Goal: Information Seeking & Learning: Learn about a topic

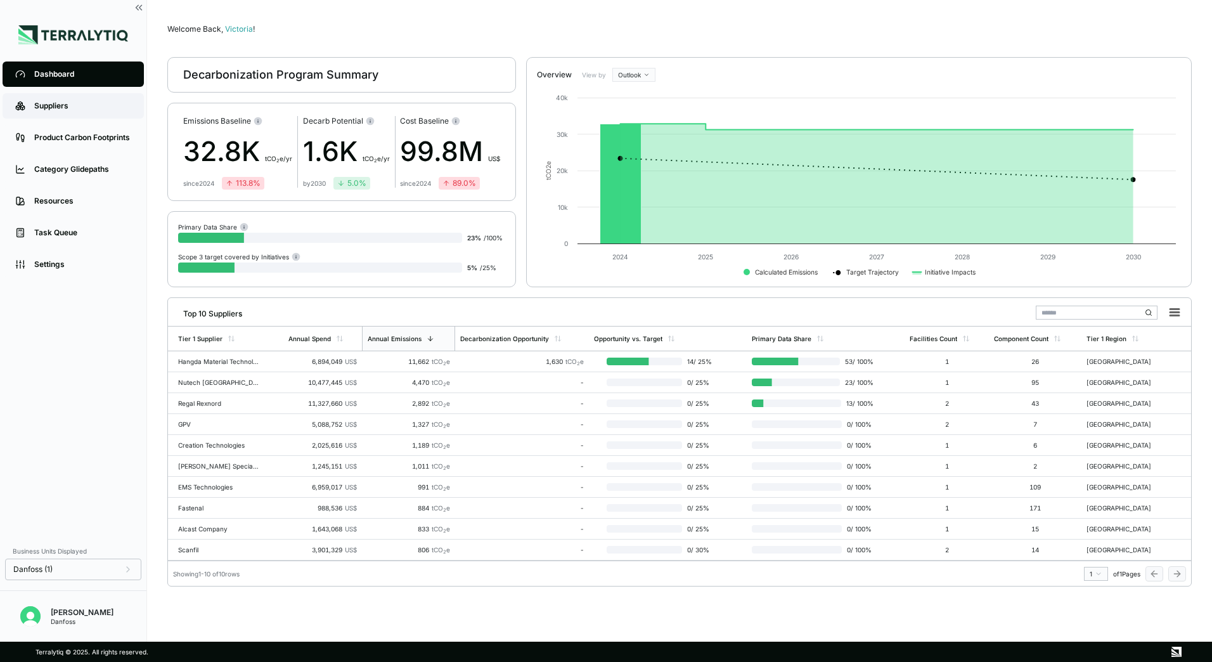
click at [57, 96] on link "Suppliers" at bounding box center [73, 105] width 141 height 25
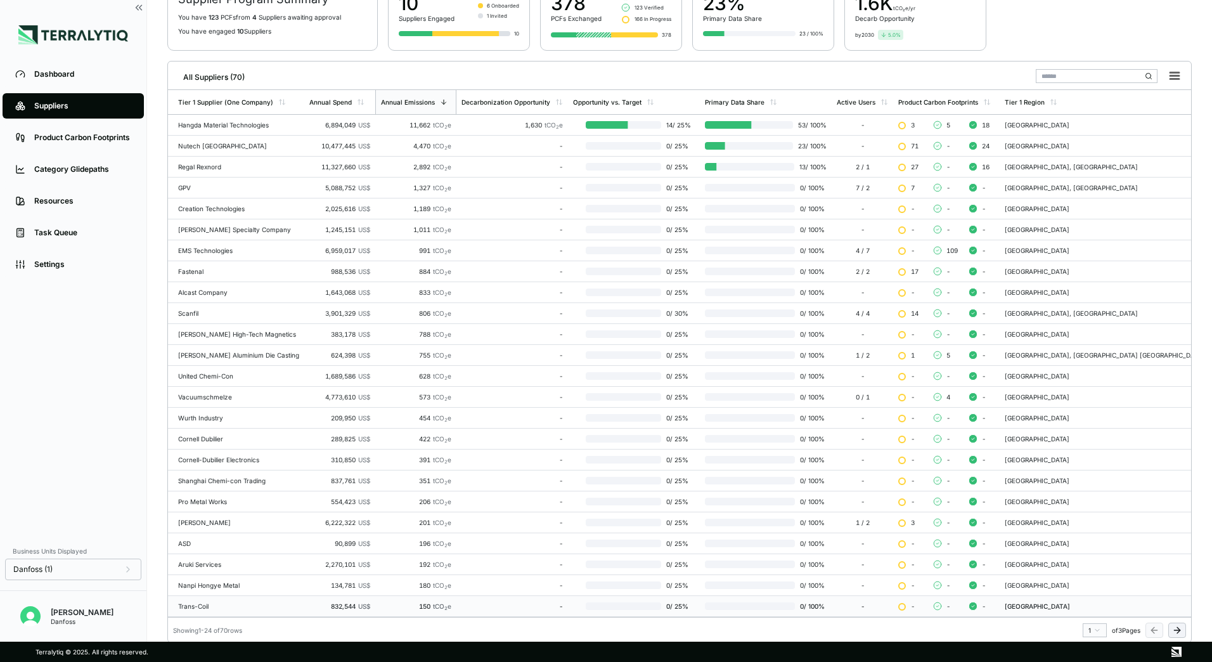
scroll to position [123, 0]
click at [375, 98] on div "Annual Spend" at bounding box center [339, 101] width 71 height 24
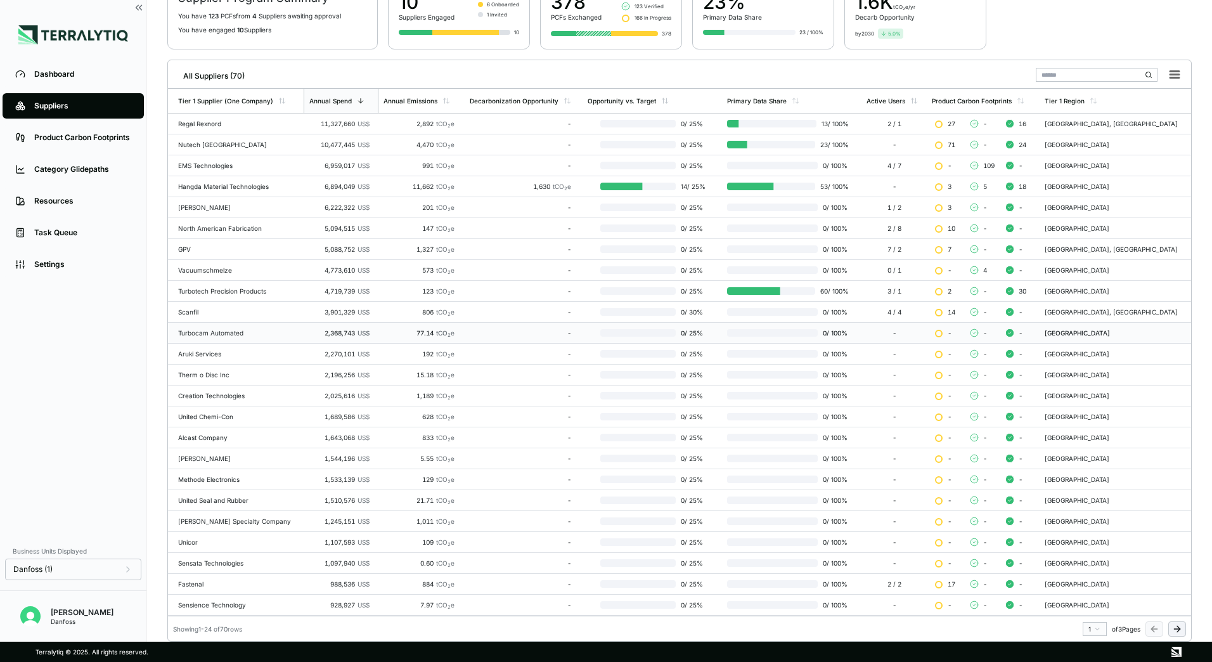
click at [211, 329] on div "Turbocam Automated" at bounding box center [238, 333] width 120 height 8
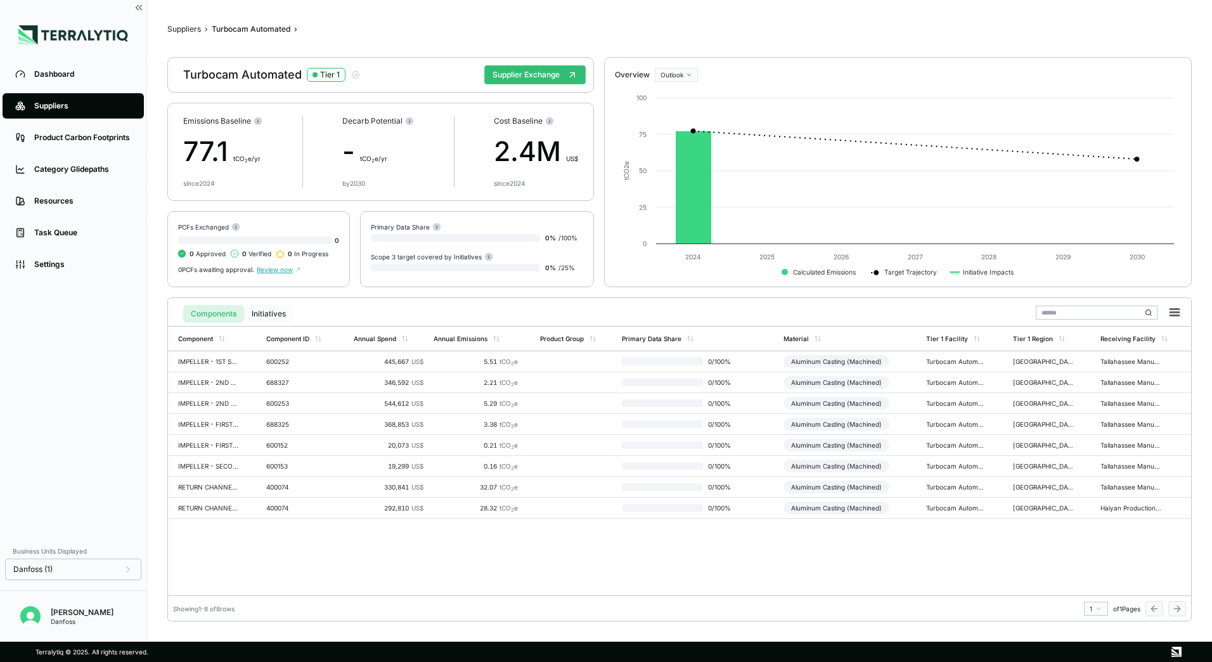
click at [264, 314] on button "Initiatives" at bounding box center [268, 314] width 49 height 18
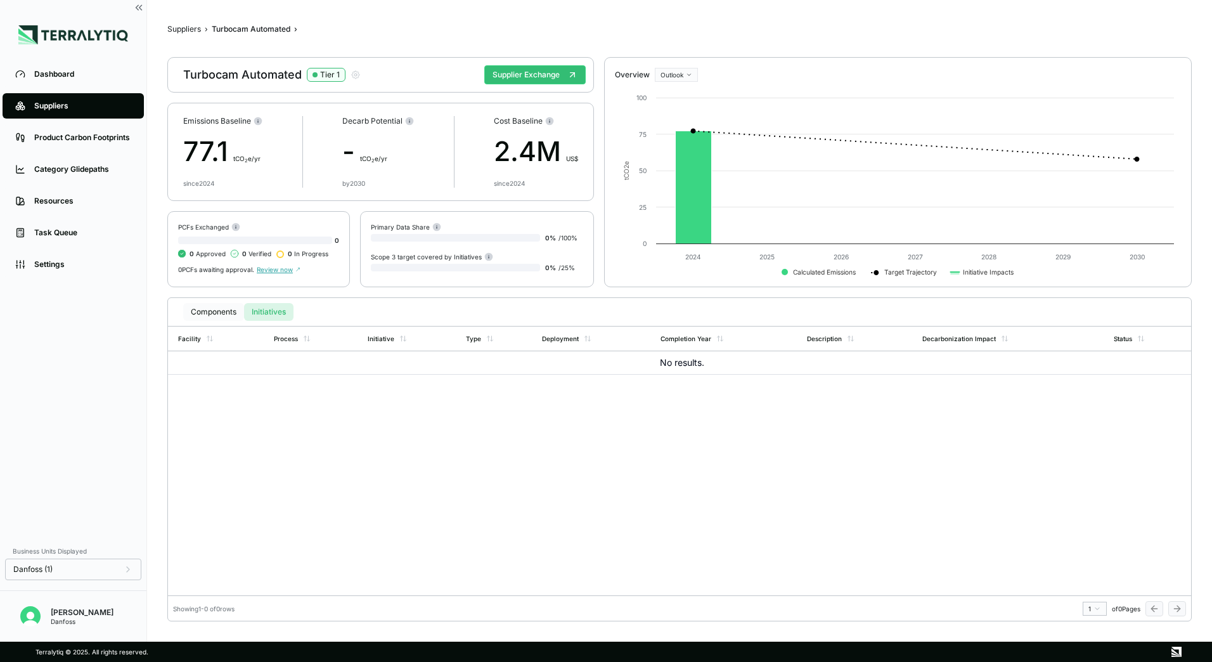
click at [200, 314] on button "Components" at bounding box center [213, 312] width 61 height 18
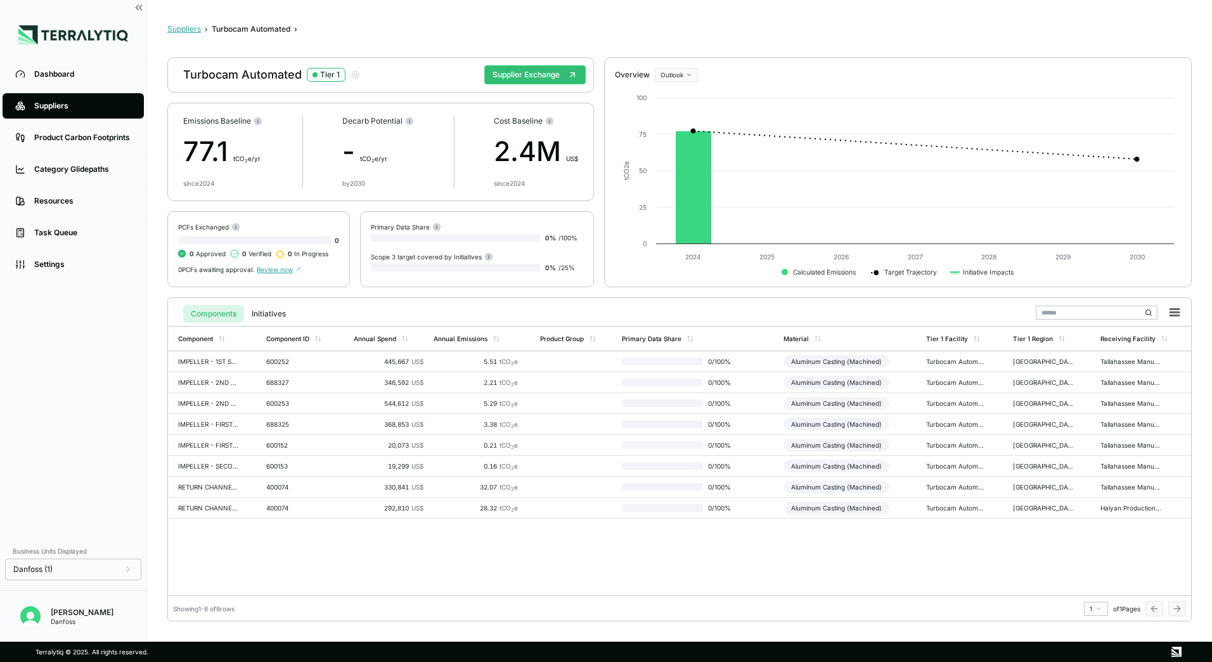
click at [189, 27] on button "Suppliers" at bounding box center [184, 29] width 34 height 10
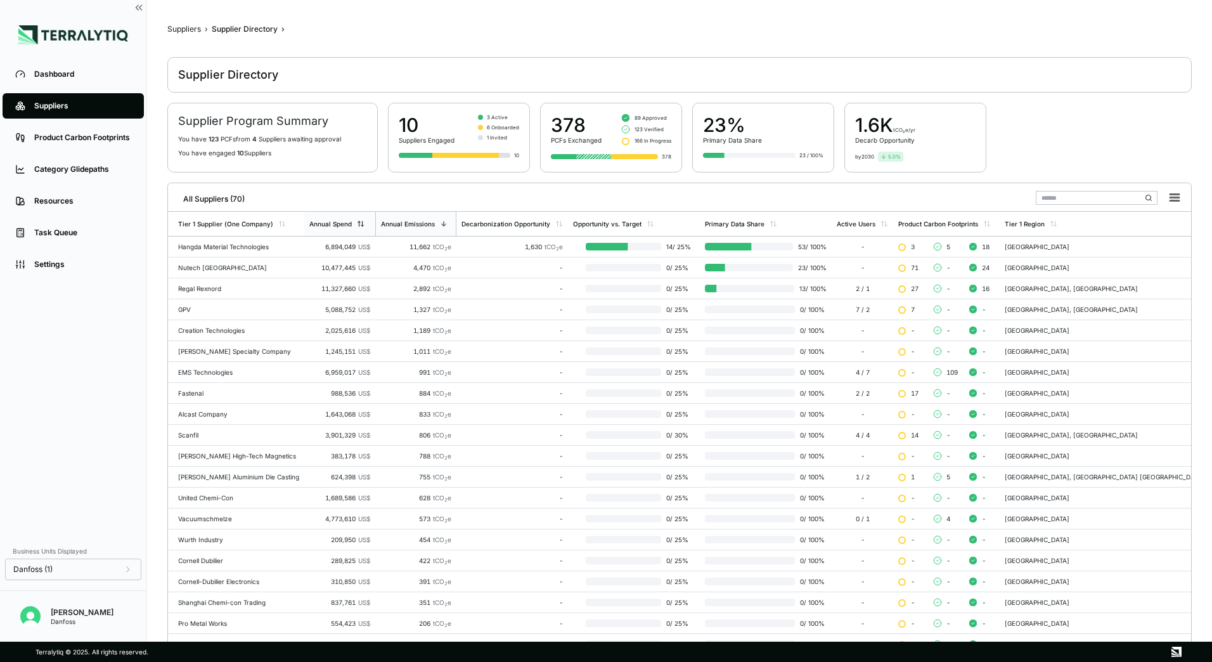
click at [365, 224] on div "Annual Spend" at bounding box center [336, 224] width 55 height 8
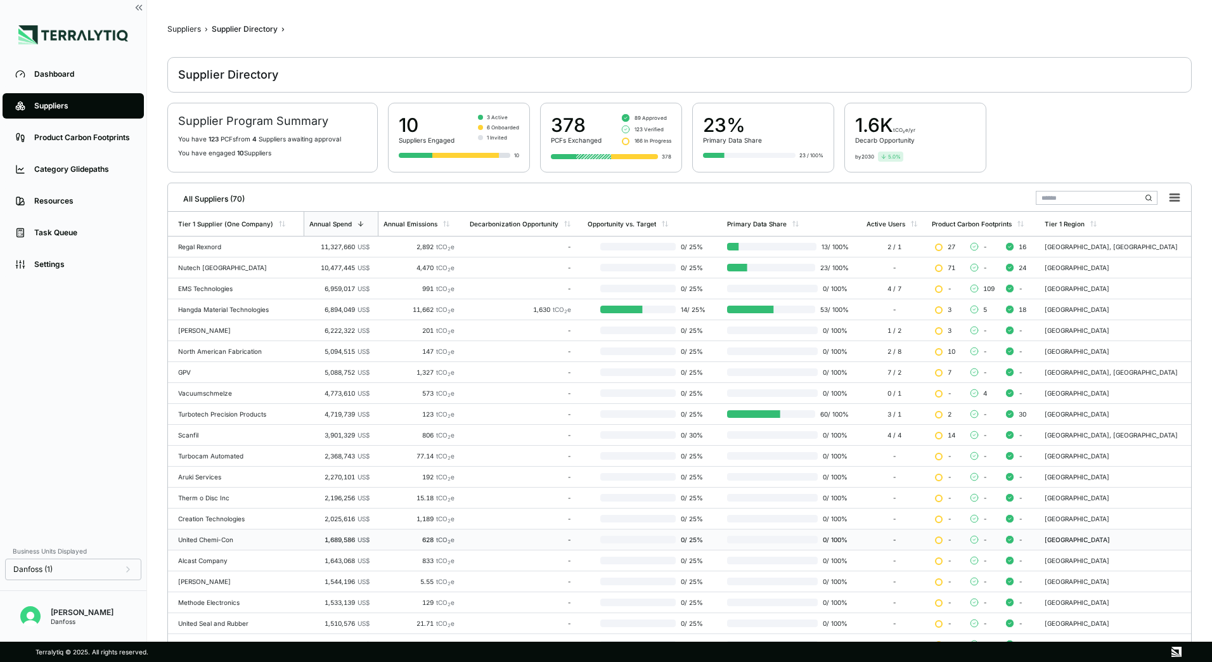
click at [212, 539] on div "United Chemi-Con" at bounding box center [238, 540] width 120 height 8
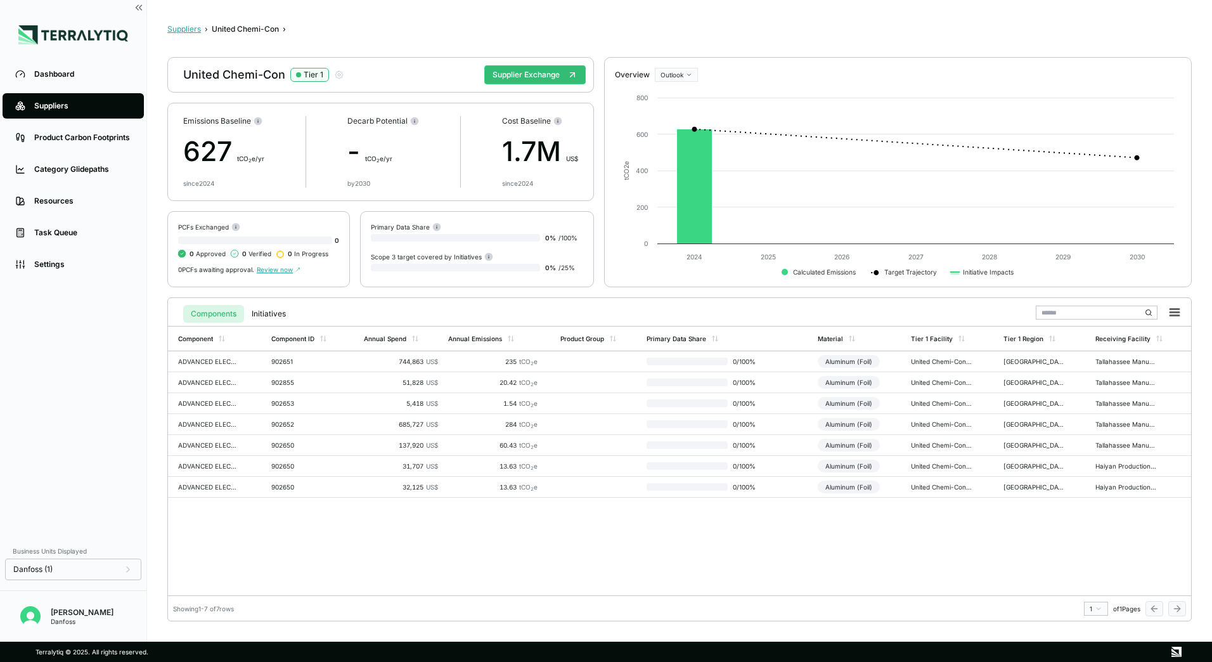
click at [187, 28] on button "Suppliers" at bounding box center [184, 29] width 34 height 10
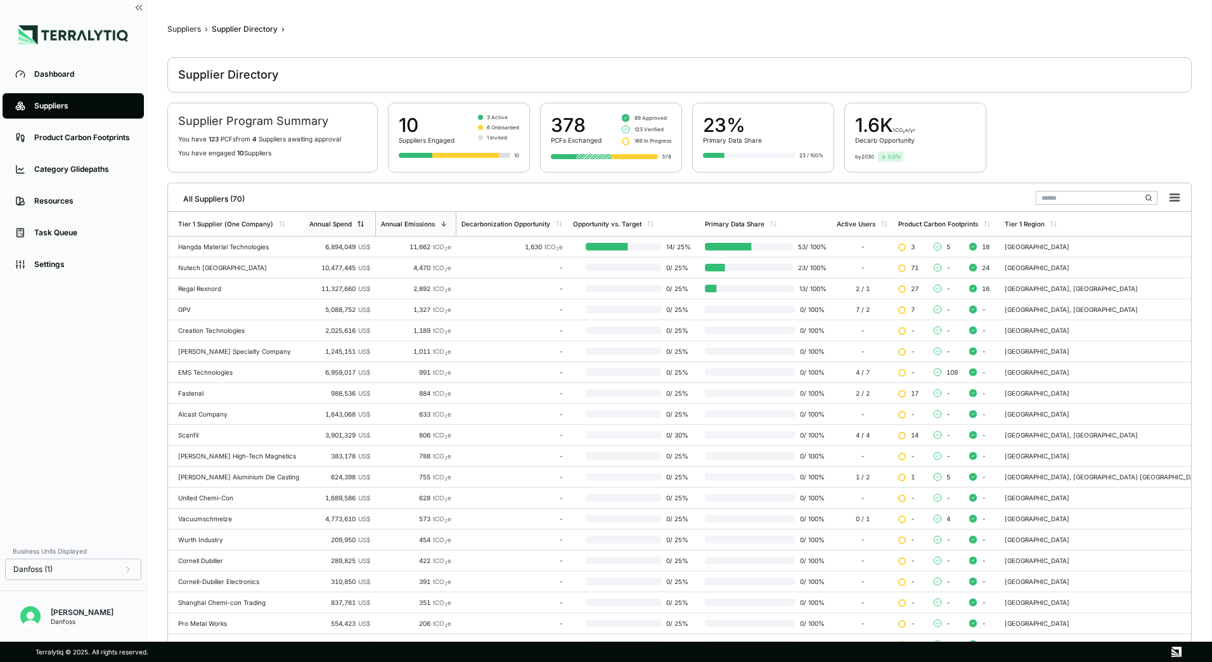
click at [365, 221] on div "Annual Spend" at bounding box center [336, 224] width 55 height 8
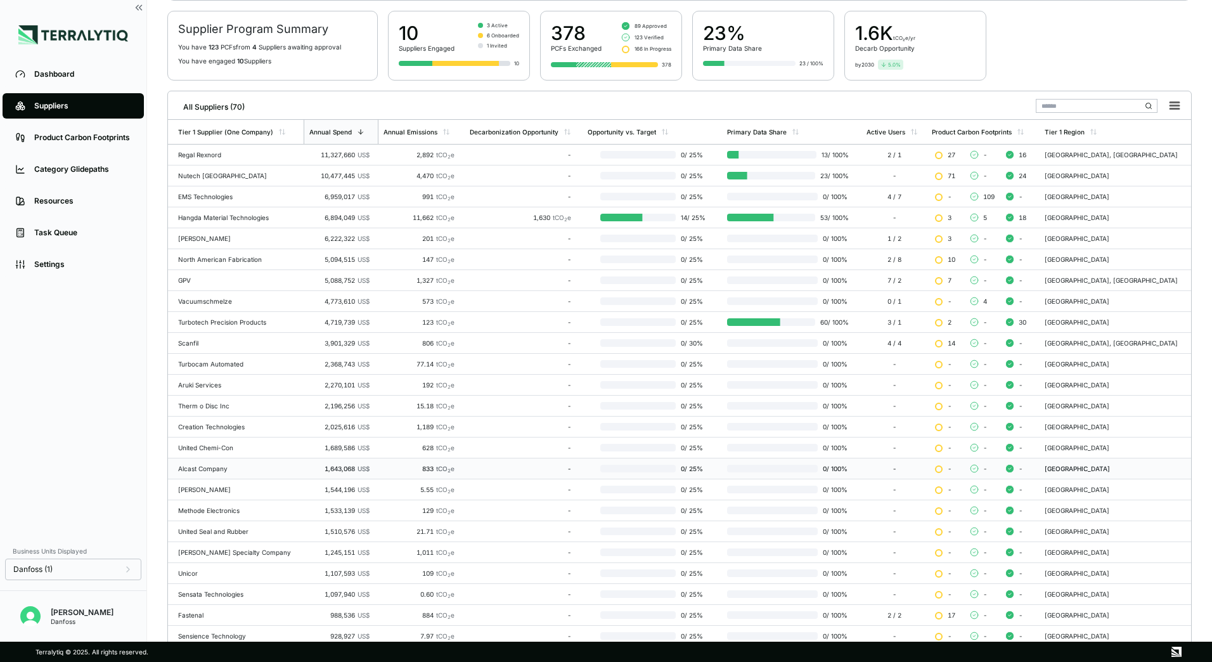
scroll to position [123, 0]
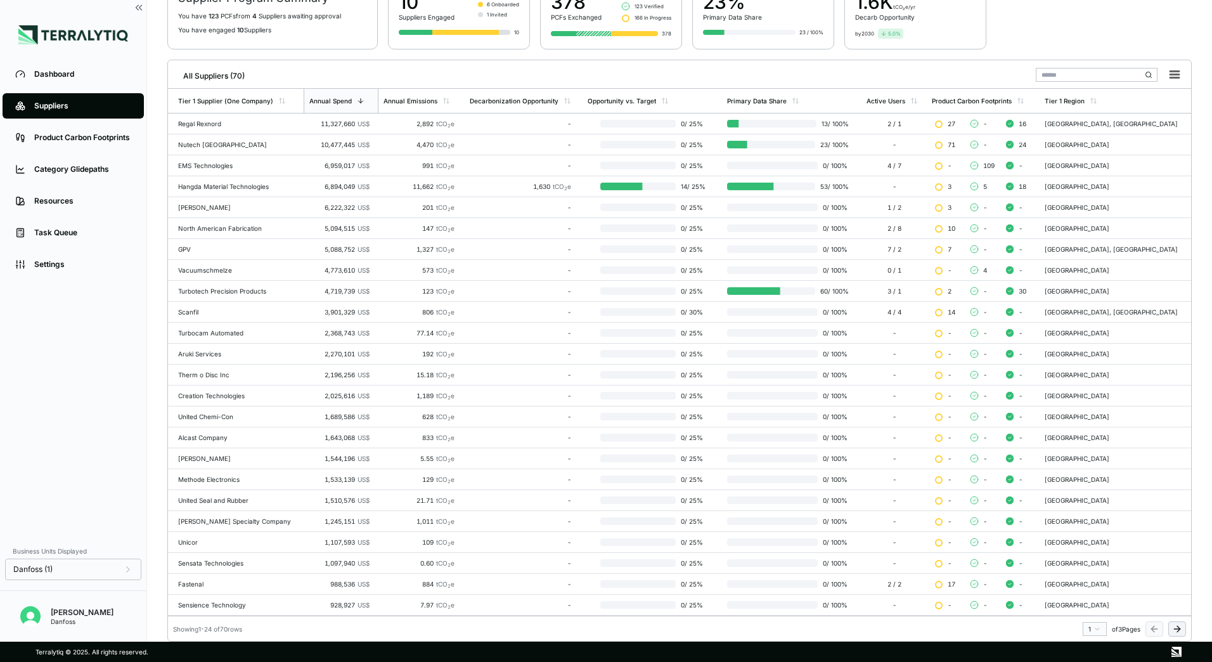
click at [1181, 633] on icon at bounding box center [1177, 629] width 10 height 10
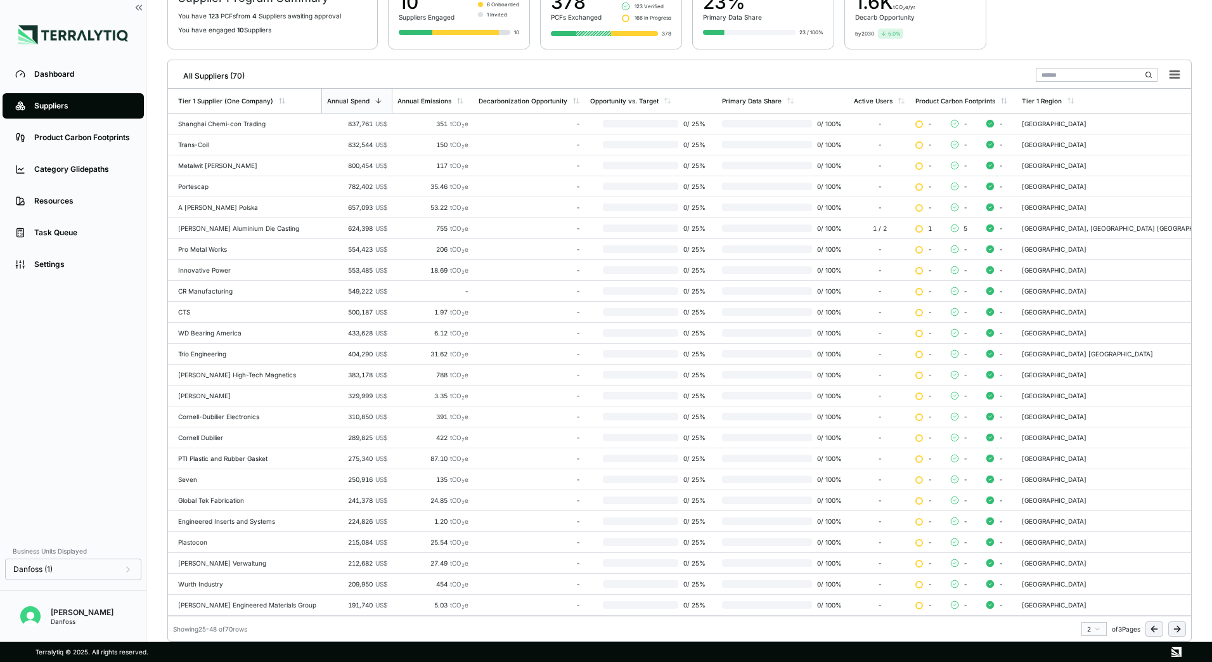
click at [1152, 633] on icon at bounding box center [1155, 629] width 10 height 10
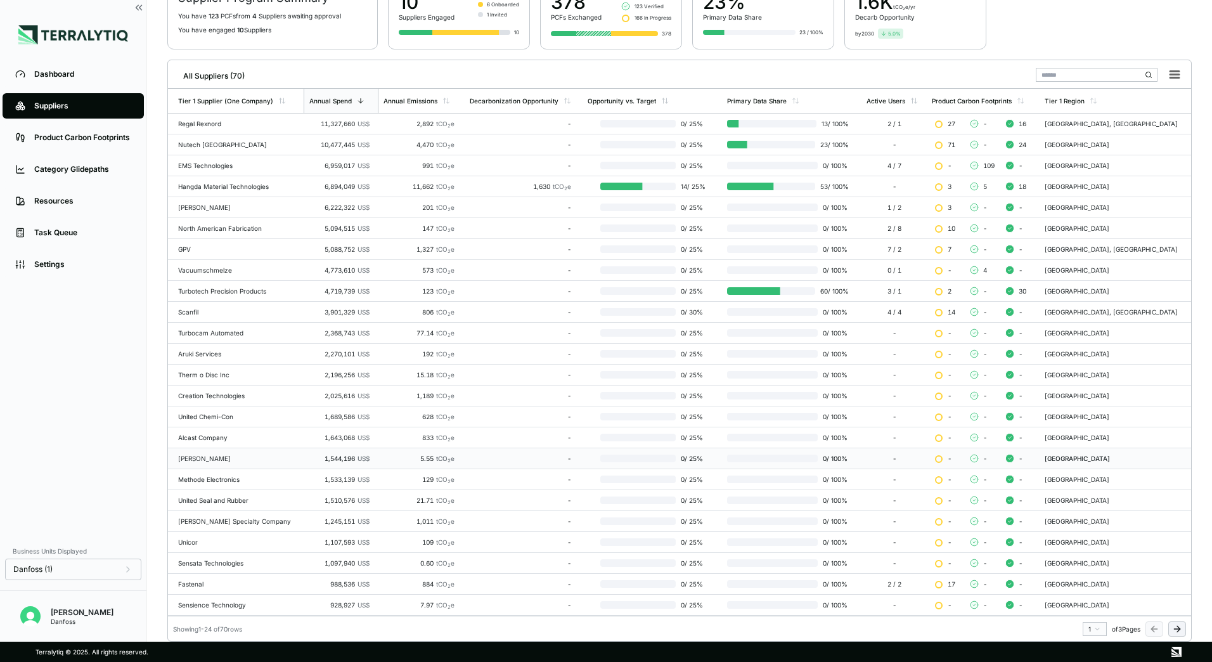
click at [195, 459] on div "[PERSON_NAME]" at bounding box center [238, 459] width 120 height 8
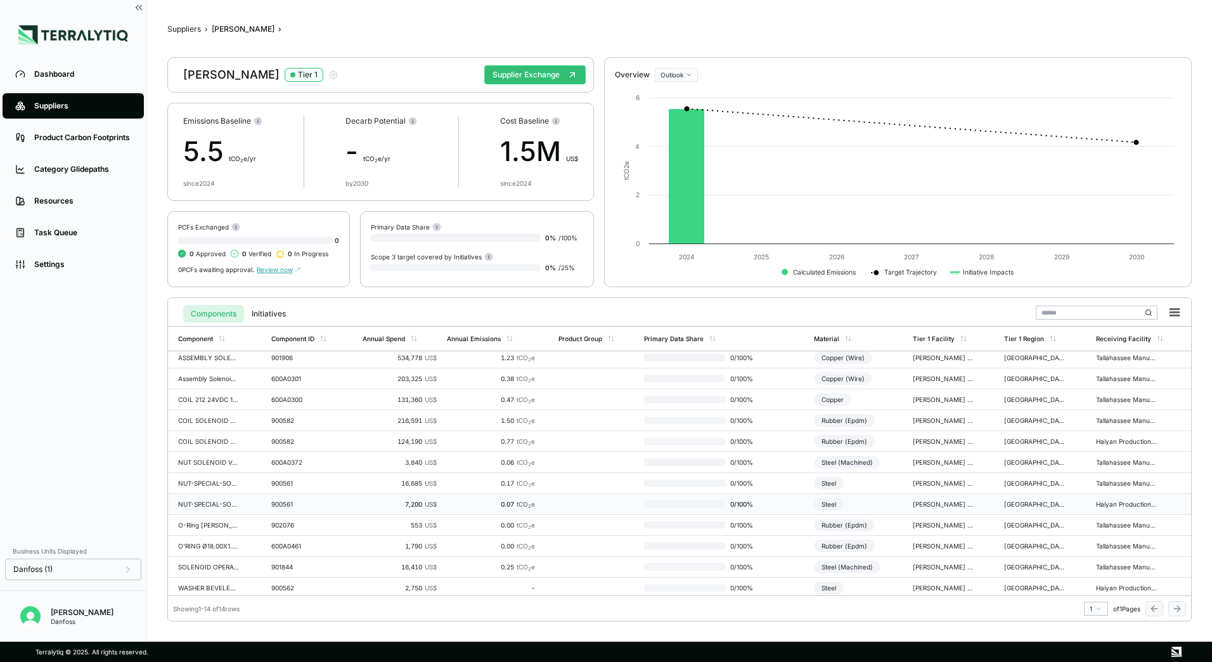
scroll to position [49, 0]
click at [184, 27] on button "Suppliers" at bounding box center [184, 29] width 34 height 10
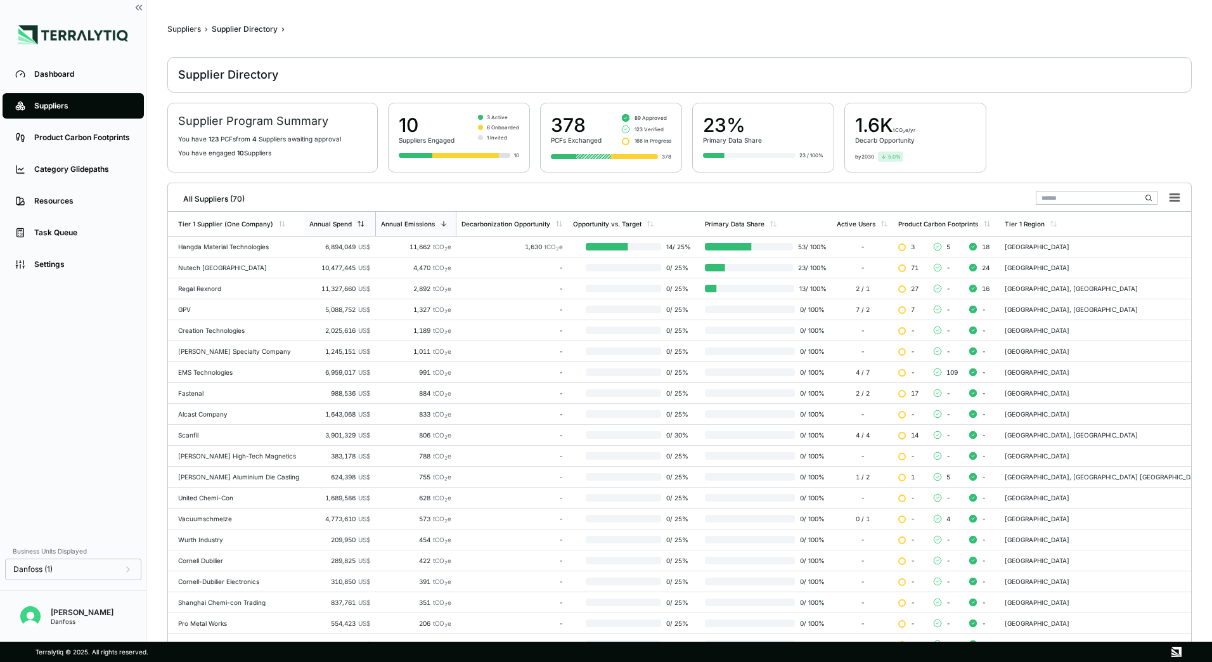
click at [375, 217] on div "Annual Spend" at bounding box center [339, 224] width 71 height 24
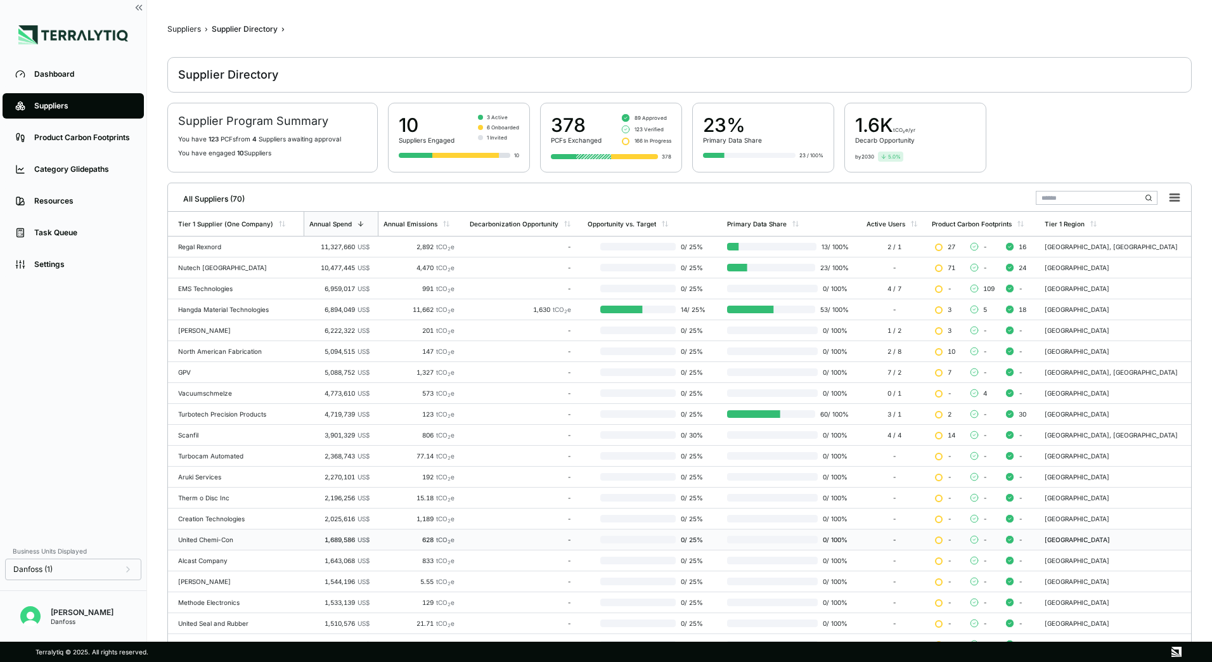
click at [203, 547] on td "United Chemi-Con" at bounding box center [236, 539] width 136 height 21
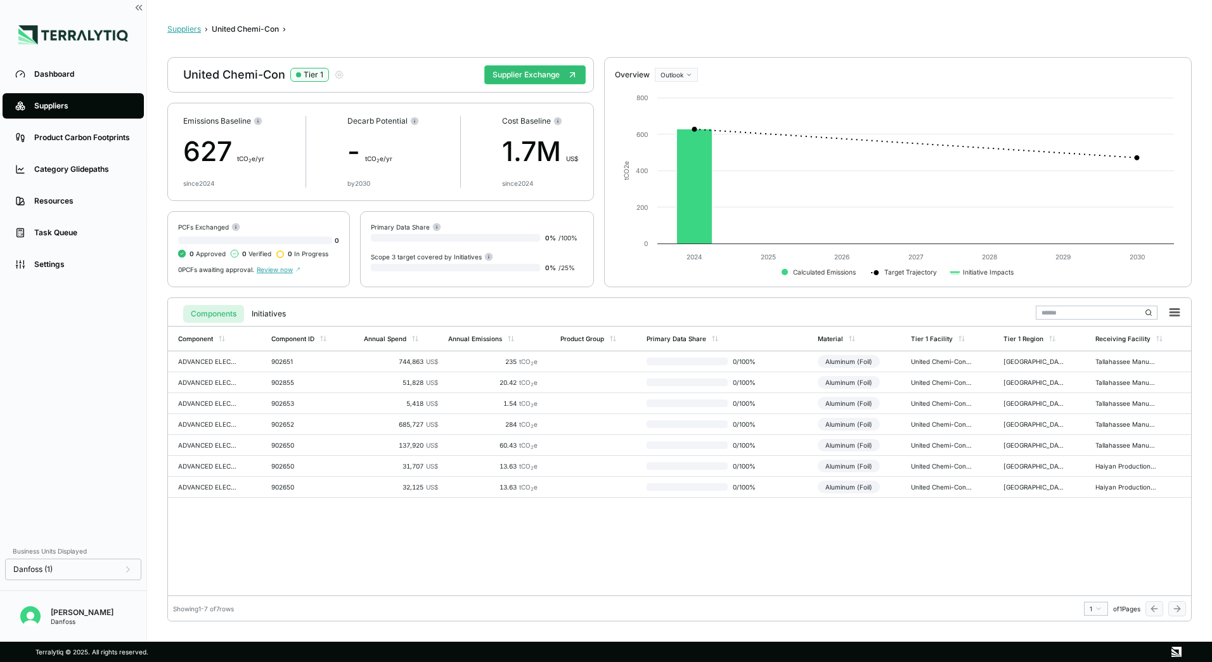
click at [194, 25] on button "Suppliers" at bounding box center [184, 29] width 34 height 10
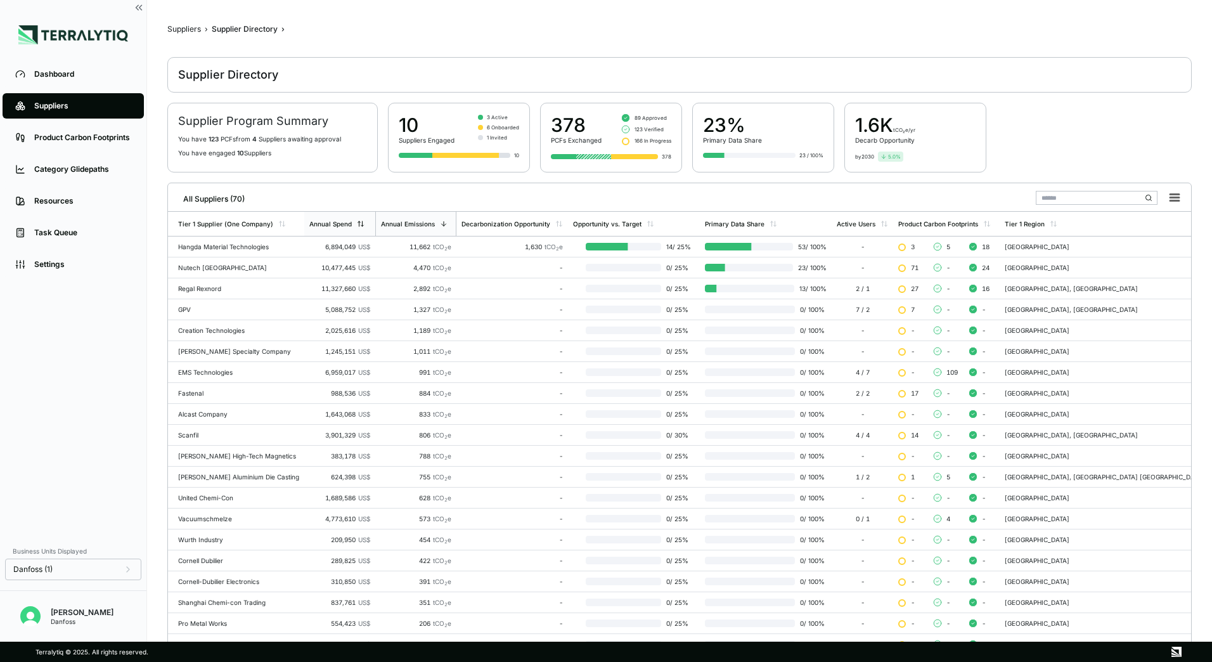
click at [365, 221] on div "Annual Spend" at bounding box center [336, 224] width 55 height 8
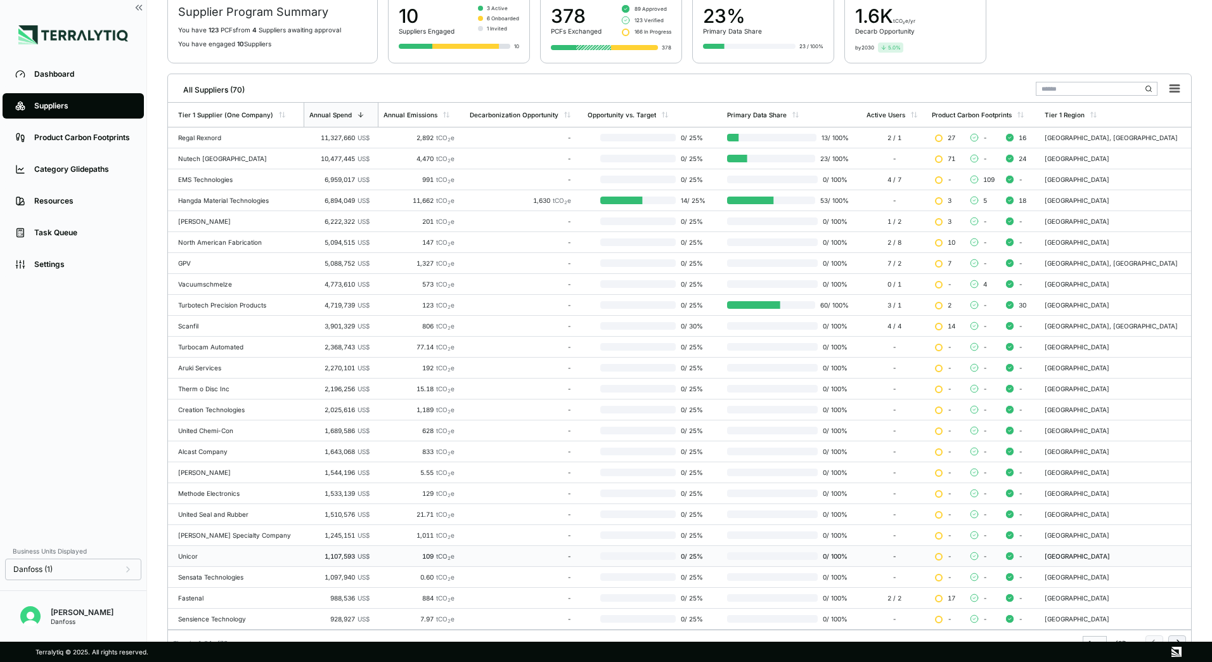
scroll to position [123, 0]
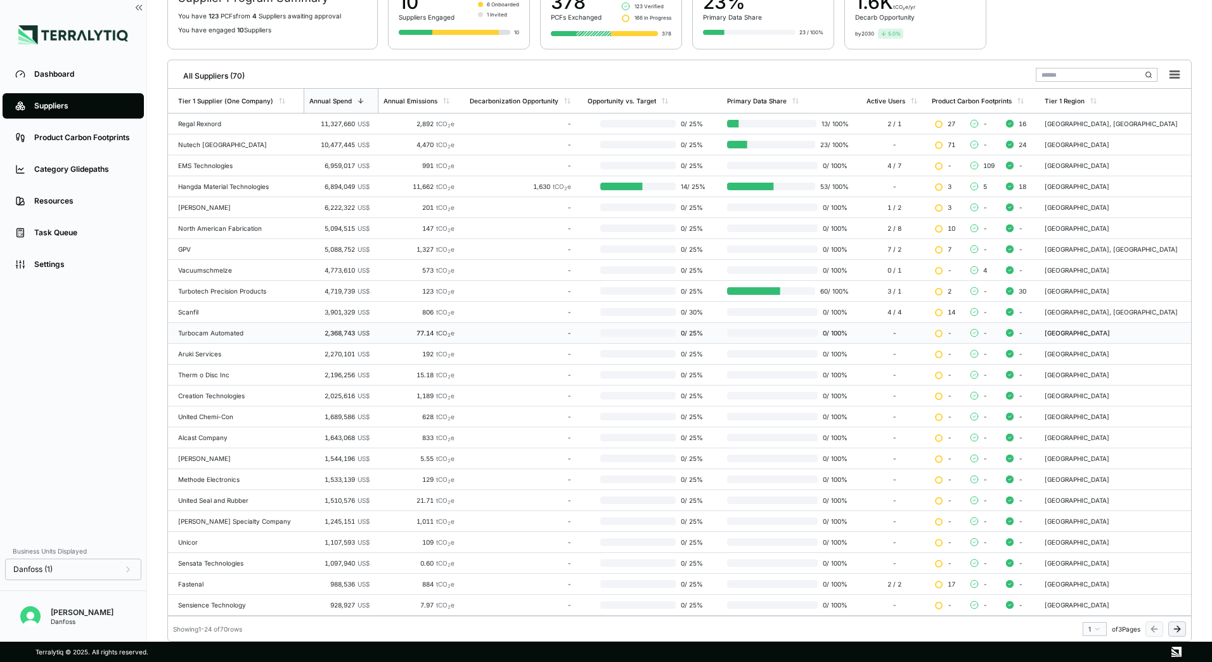
click at [217, 327] on td "Turbocam Automated" at bounding box center [236, 333] width 136 height 21
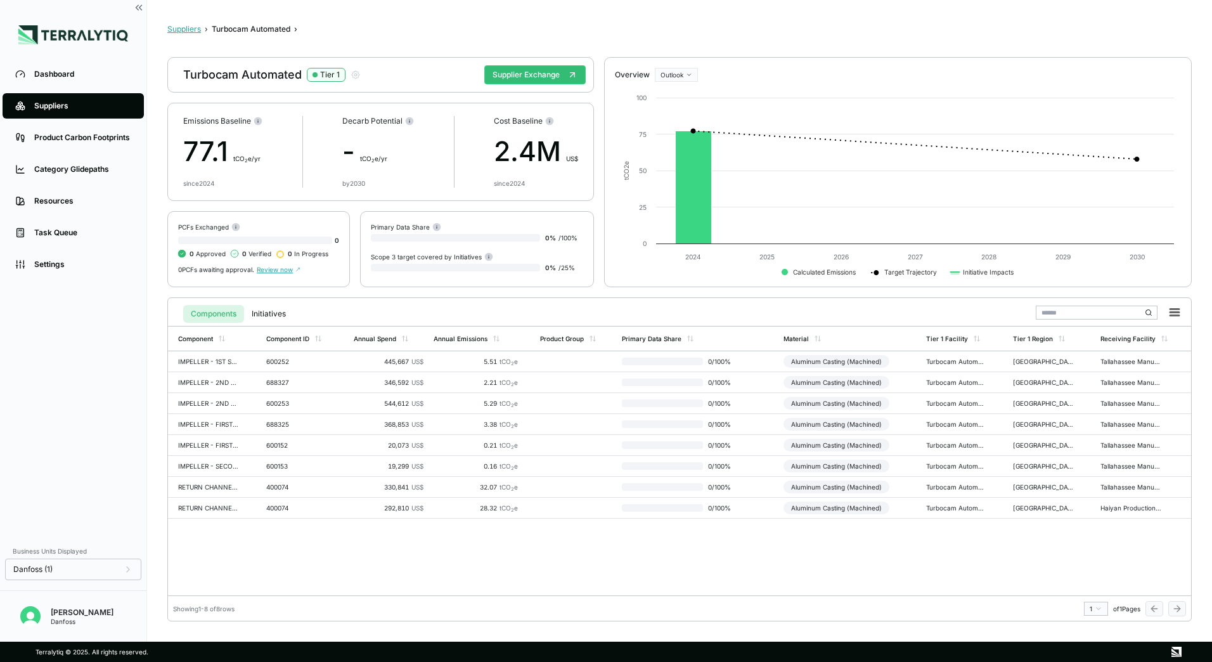
click at [188, 32] on button "Suppliers" at bounding box center [184, 29] width 34 height 10
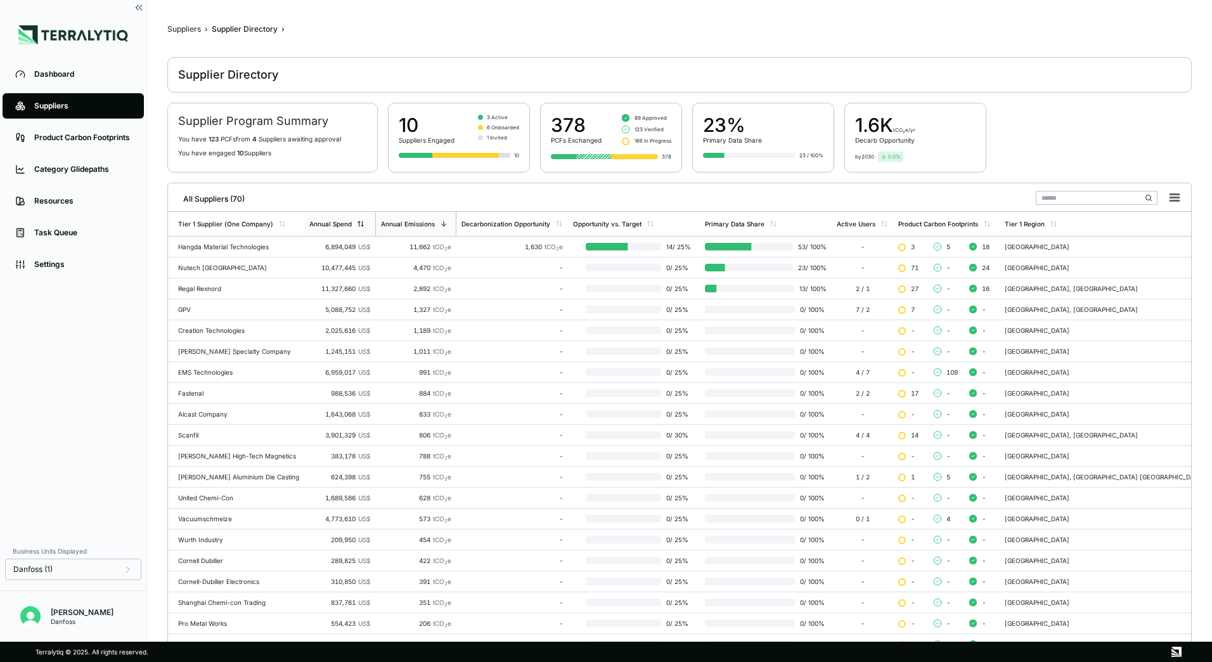
click at [375, 226] on div "Annual Spend" at bounding box center [339, 224] width 71 height 24
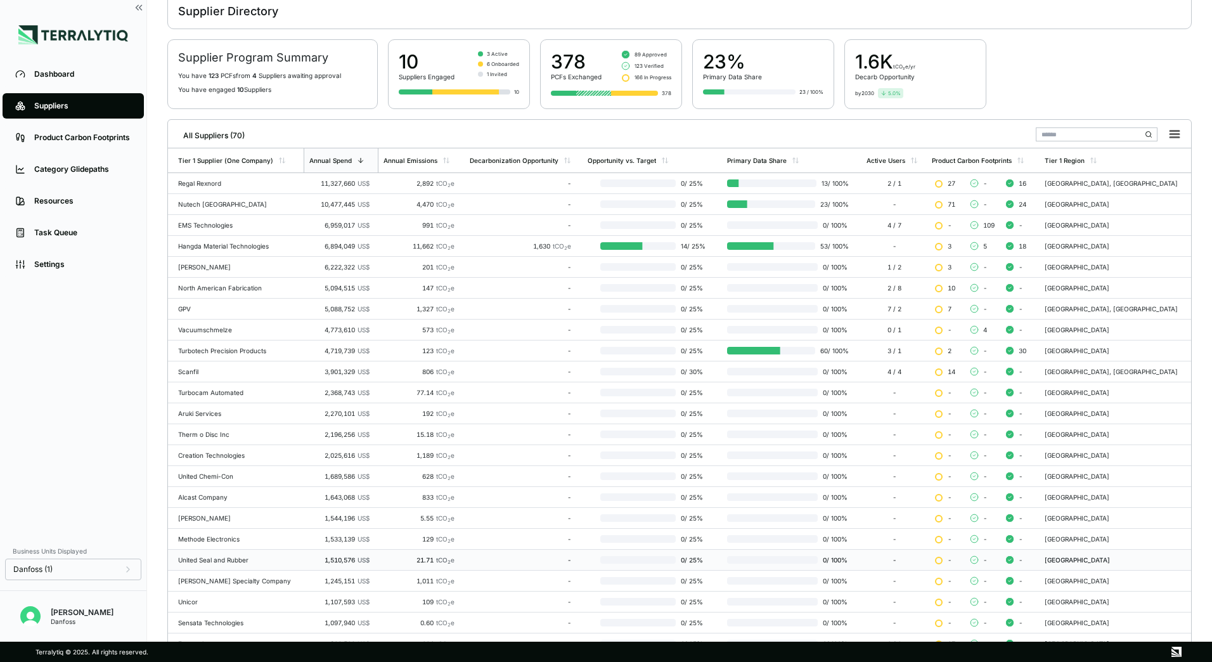
scroll to position [123, 0]
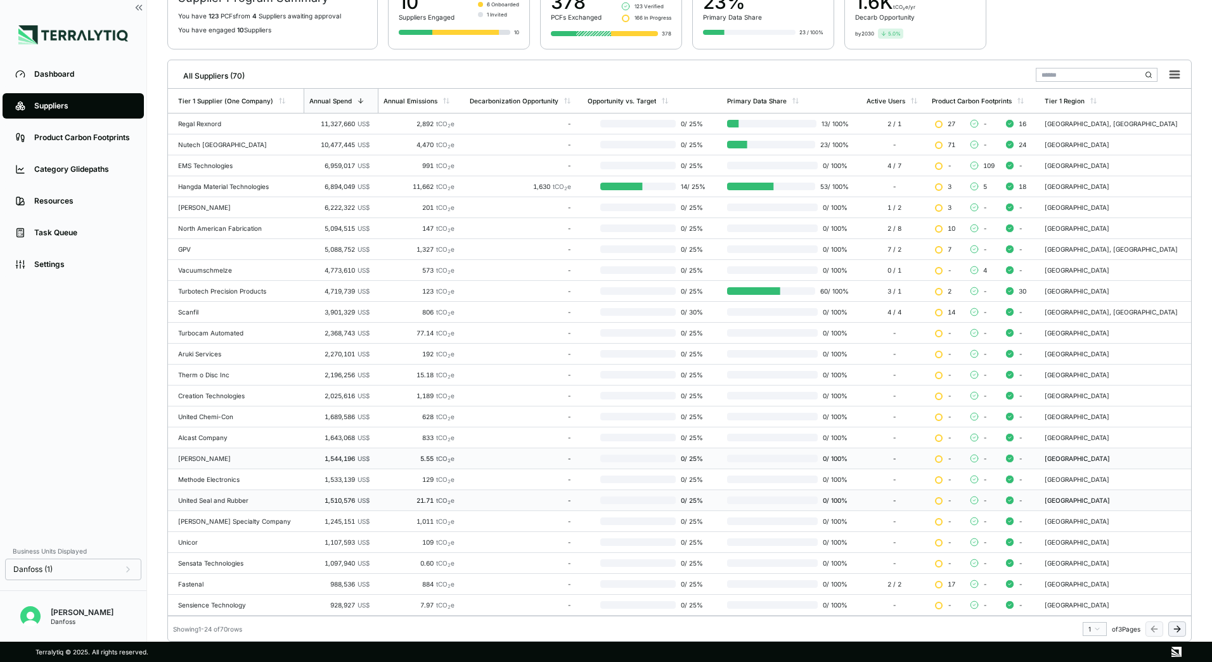
click at [190, 455] on div "[PERSON_NAME]" at bounding box center [238, 459] width 120 height 8
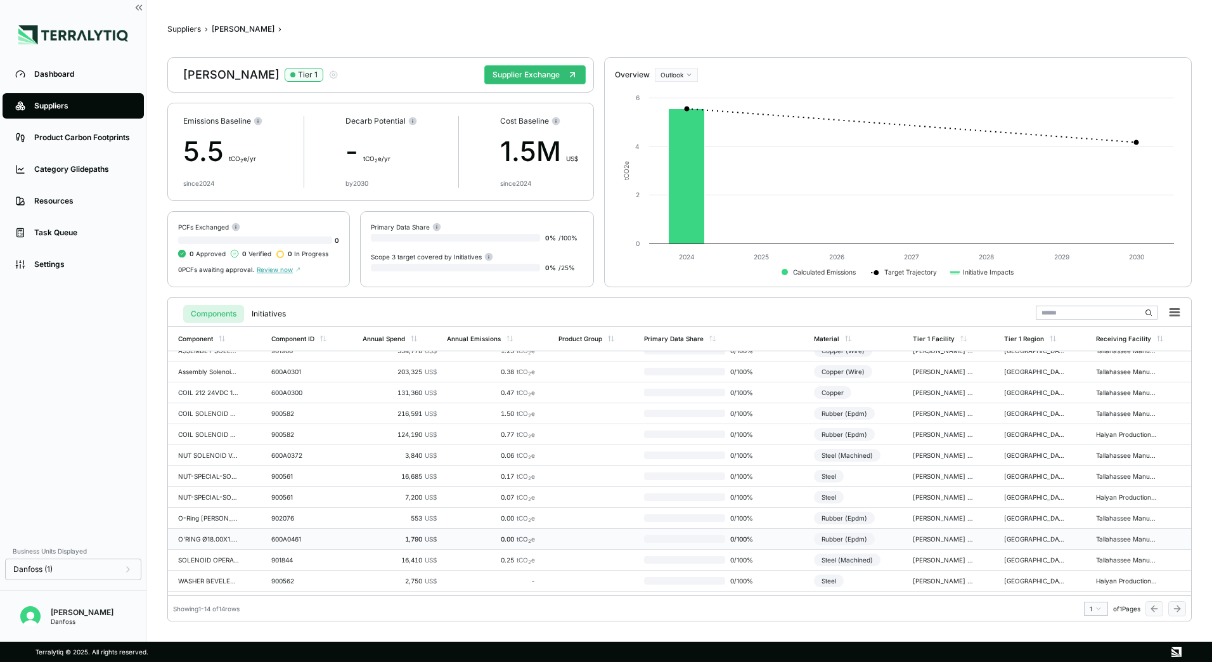
scroll to position [49, 0]
click at [182, 34] on div "Suppliers › [PERSON_NAME] › [PERSON_NAME] Tier 1 Supplier Exchange Emissions Ba…" at bounding box center [679, 320] width 1025 height 601
click at [181, 29] on button "Suppliers" at bounding box center [184, 29] width 34 height 10
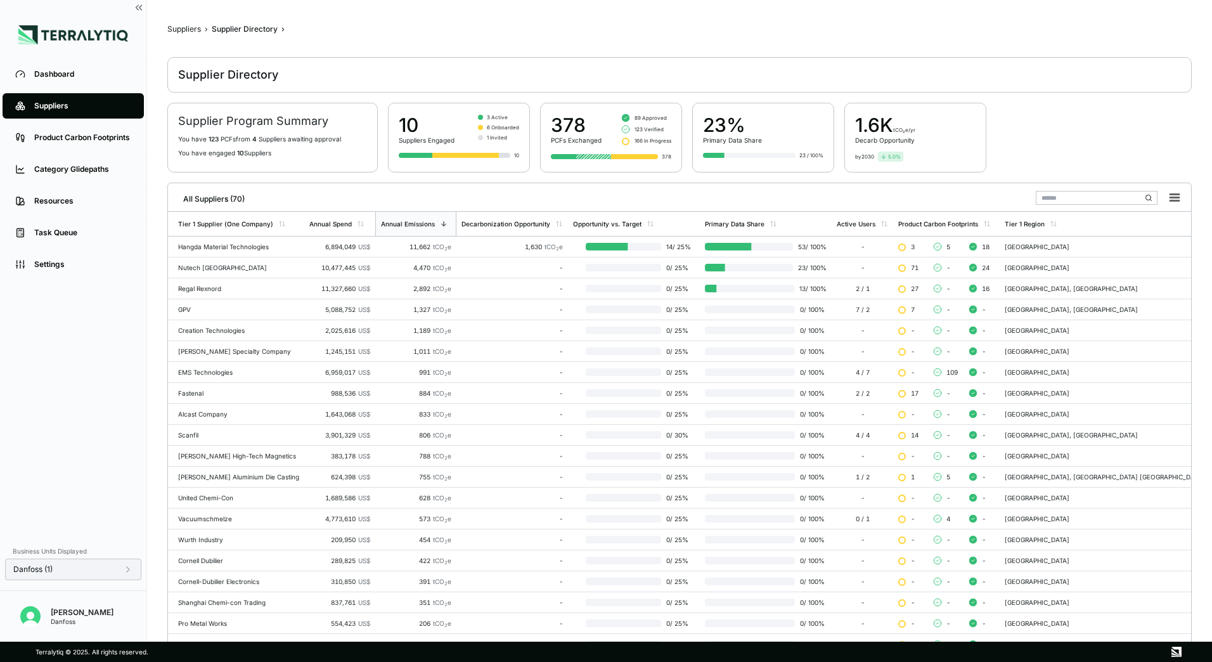
click at [129, 572] on icon at bounding box center [128, 569] width 10 height 10
click at [290, 294] on td "Regal Rexnord" at bounding box center [236, 288] width 136 height 21
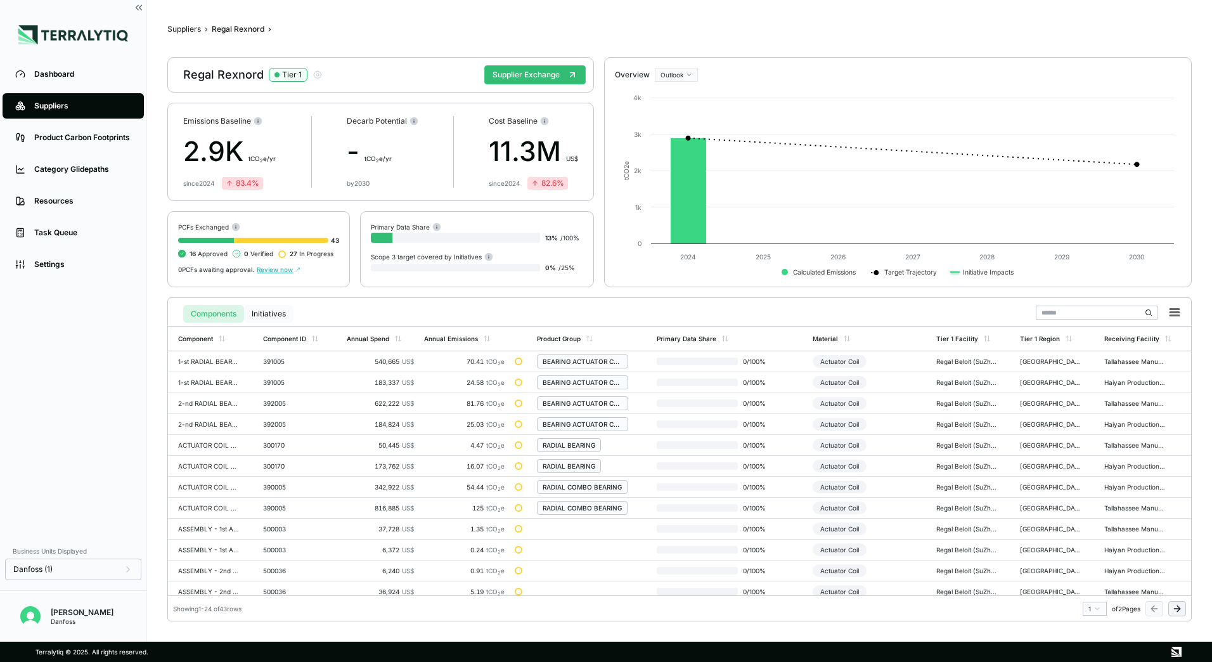
click at [271, 316] on button "Initiatives" at bounding box center [268, 314] width 49 height 18
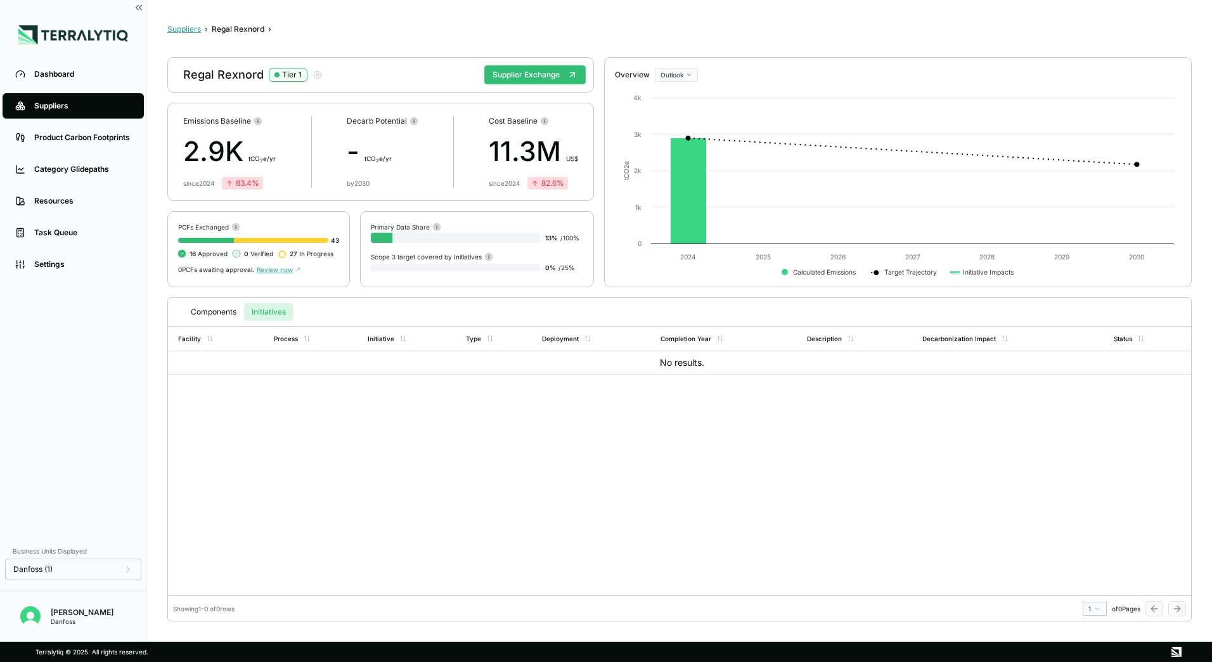
click at [191, 27] on button "Suppliers" at bounding box center [184, 29] width 34 height 10
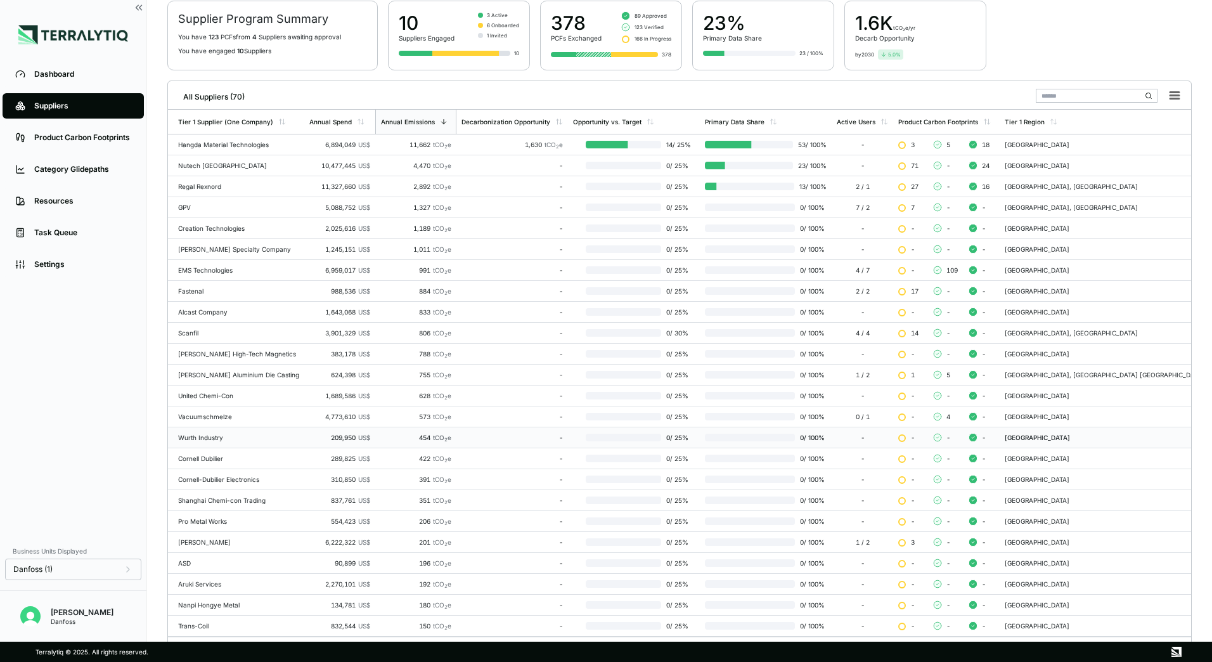
scroll to position [123, 0]
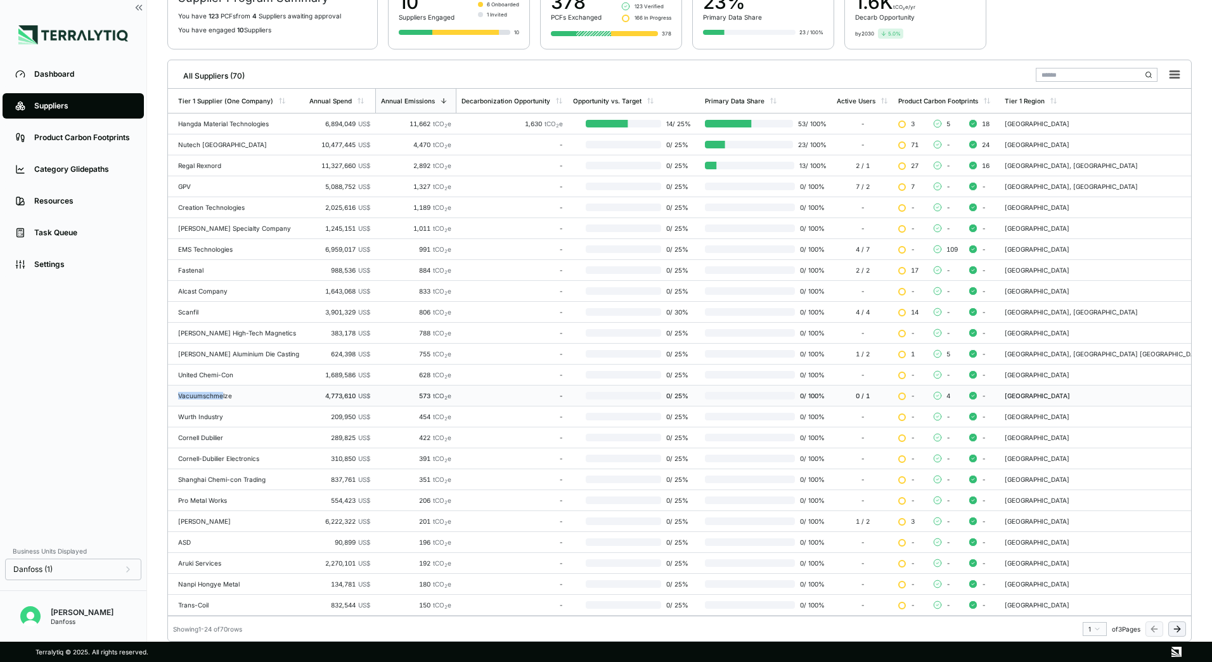
drag, startPoint x: 215, startPoint y: 394, endPoint x: 223, endPoint y: 399, distance: 9.7
click at [228, 396] on div "Vacuumschmelze" at bounding box center [238, 396] width 121 height 8
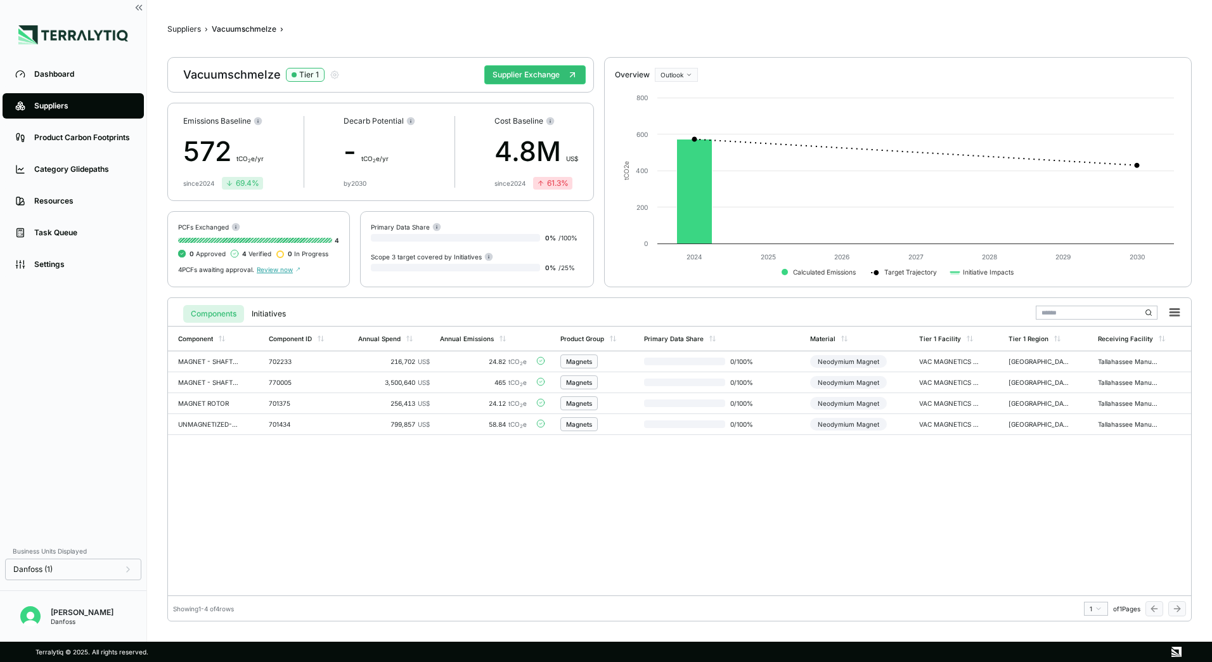
click at [294, 270] on span "Review now" at bounding box center [279, 270] width 44 height 8
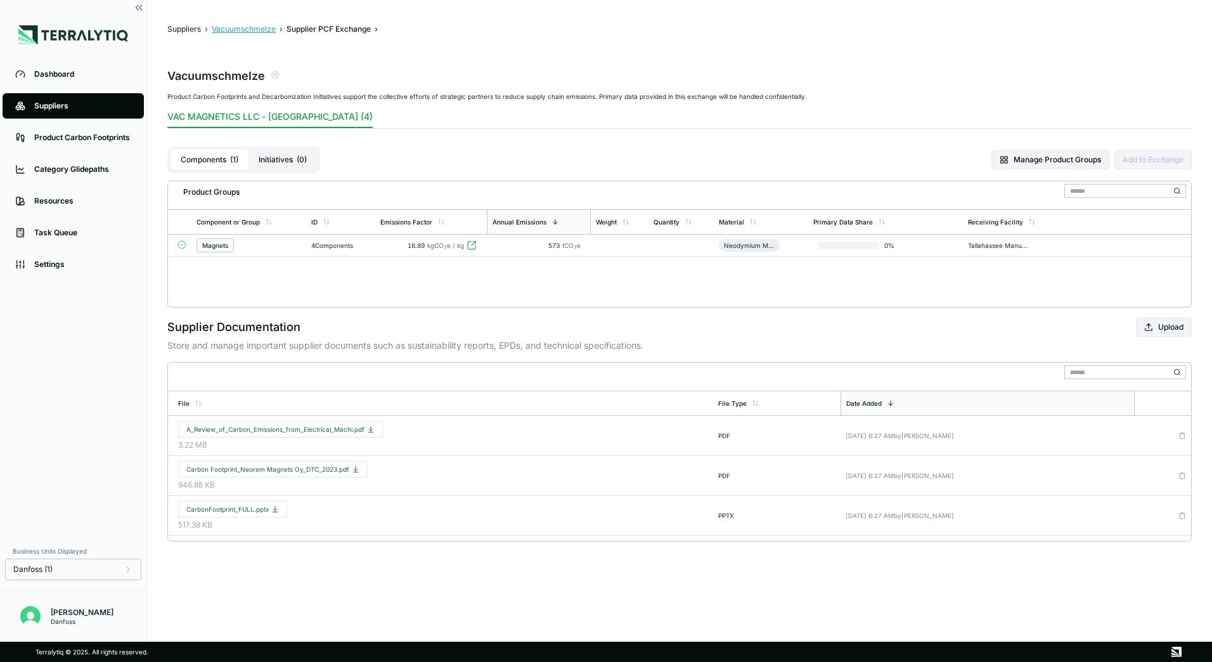
click at [255, 32] on button "Vacuumschmelze" at bounding box center [244, 29] width 64 height 10
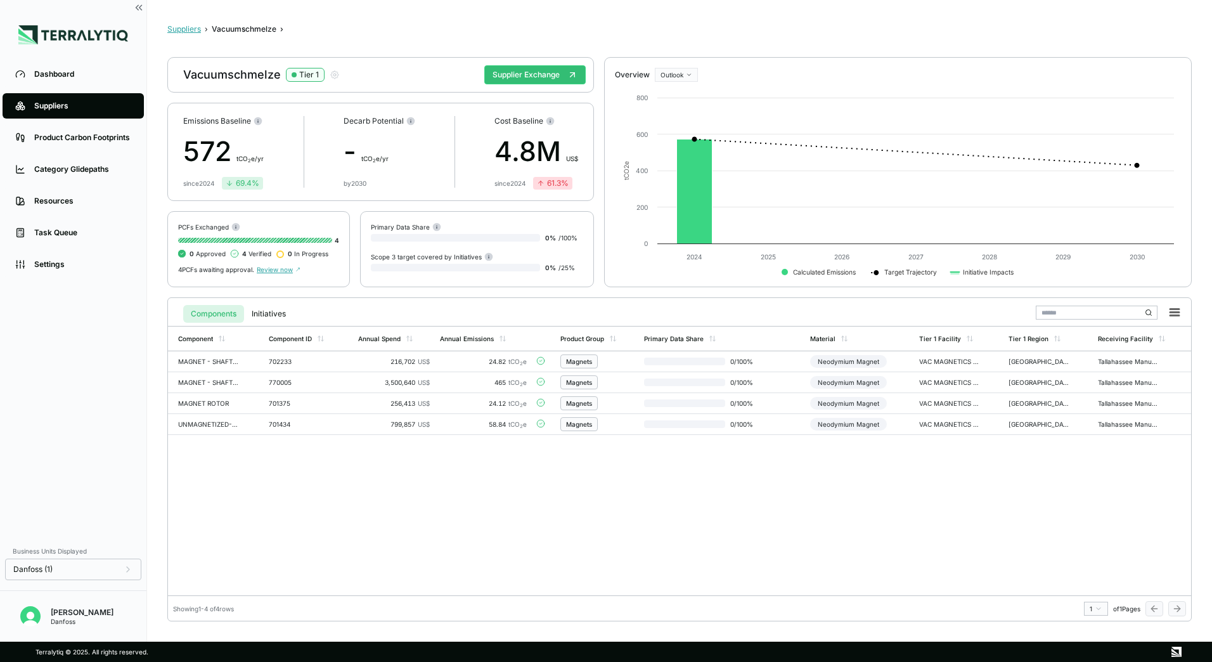
click at [195, 30] on button "Suppliers" at bounding box center [184, 29] width 34 height 10
